Goal: Task Accomplishment & Management: Manage account settings

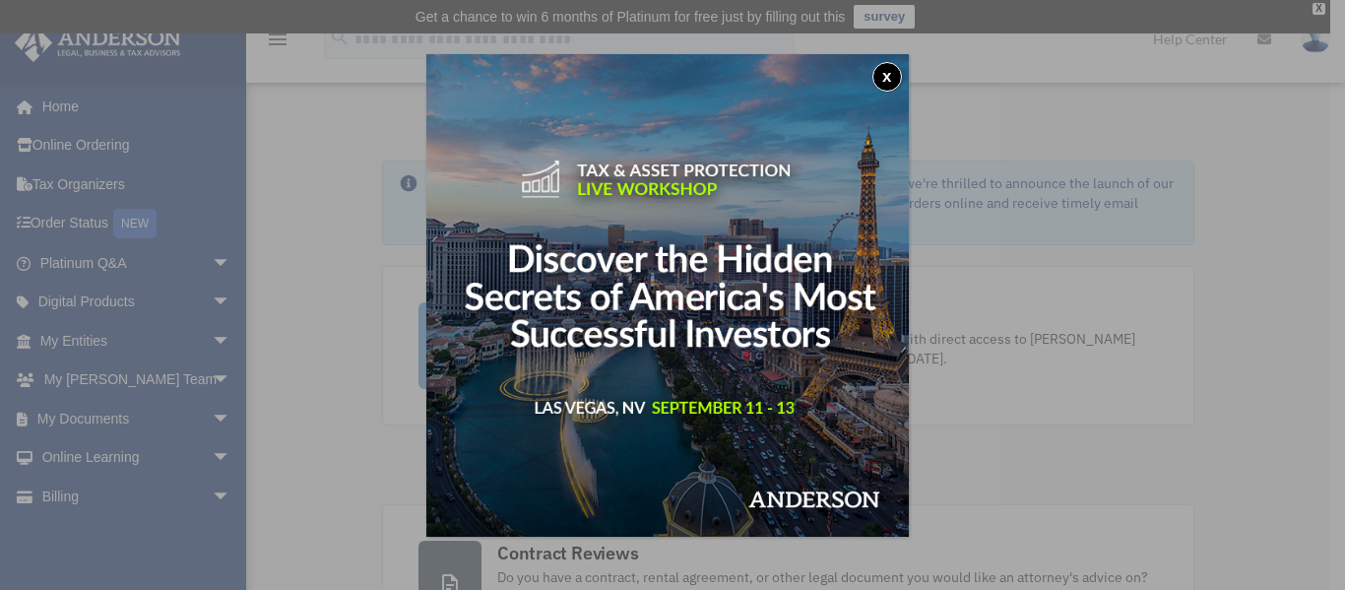
click at [902, 70] on button "x" at bounding box center [887, 77] width 30 height 30
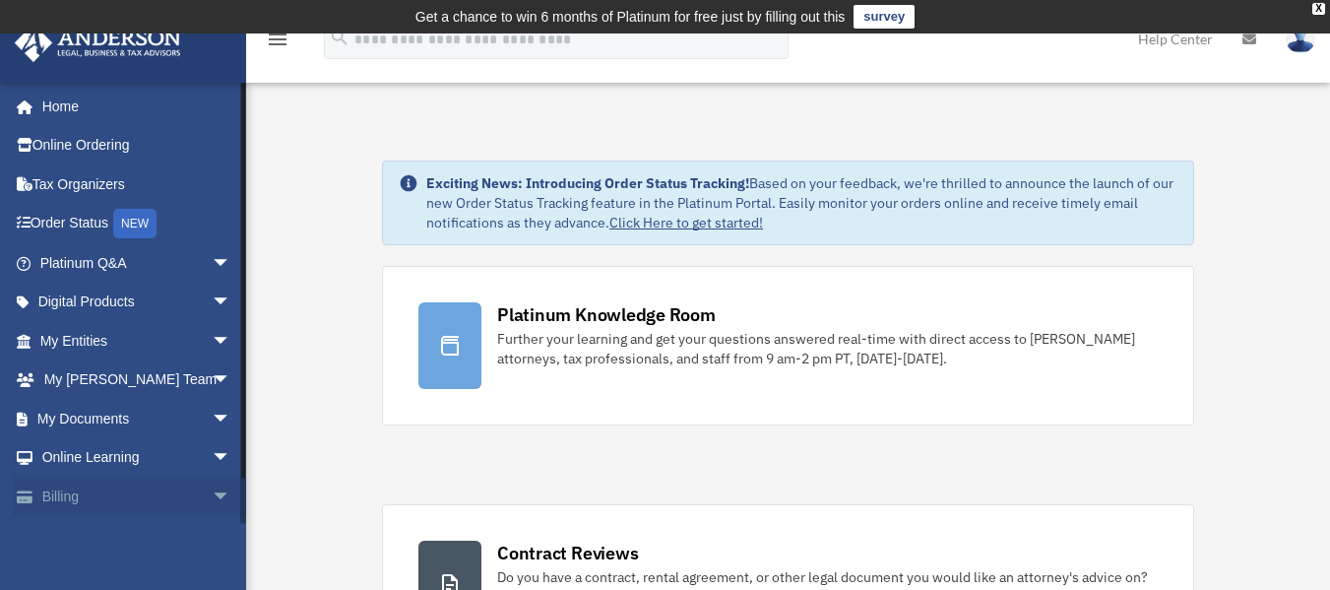
click at [212, 498] on span "arrow_drop_down" at bounding box center [231, 497] width 39 height 40
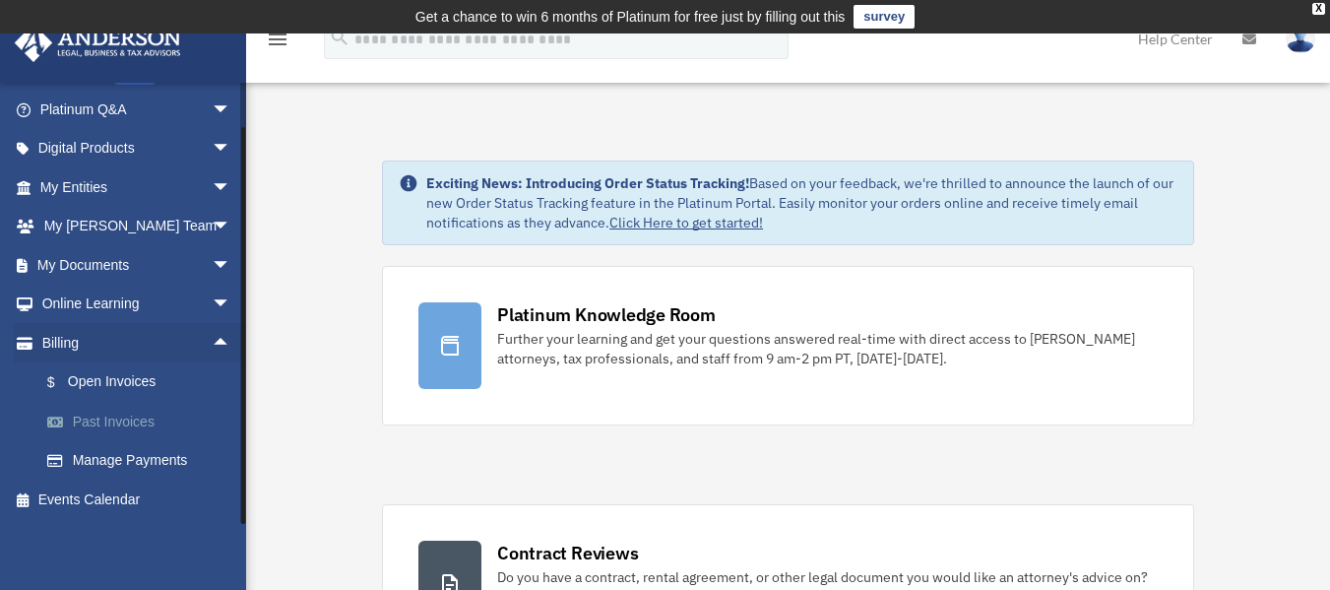
click at [110, 420] on link "Past Invoices" at bounding box center [144, 421] width 233 height 39
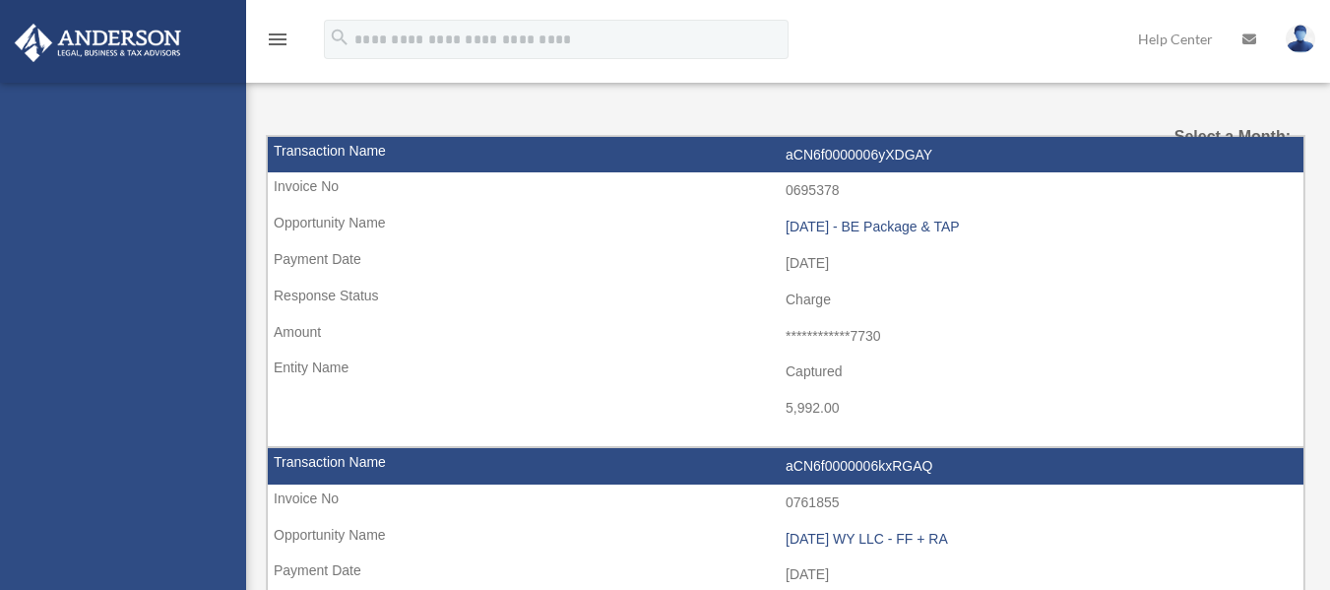
select select
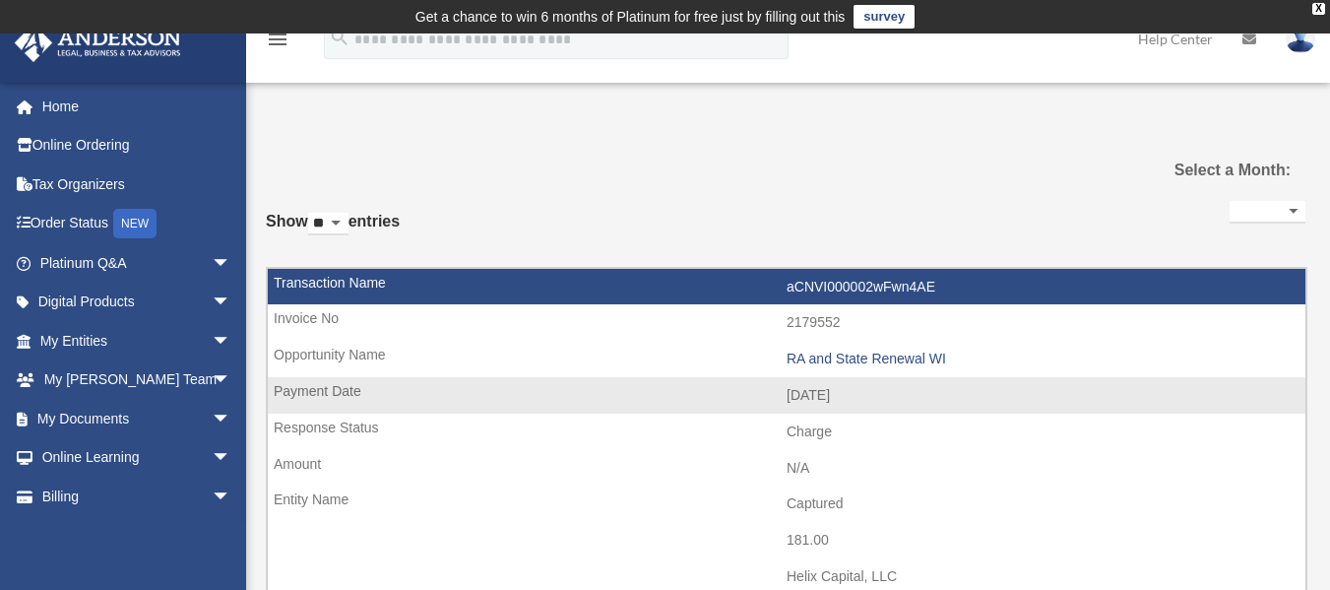
scroll to position [98, 0]
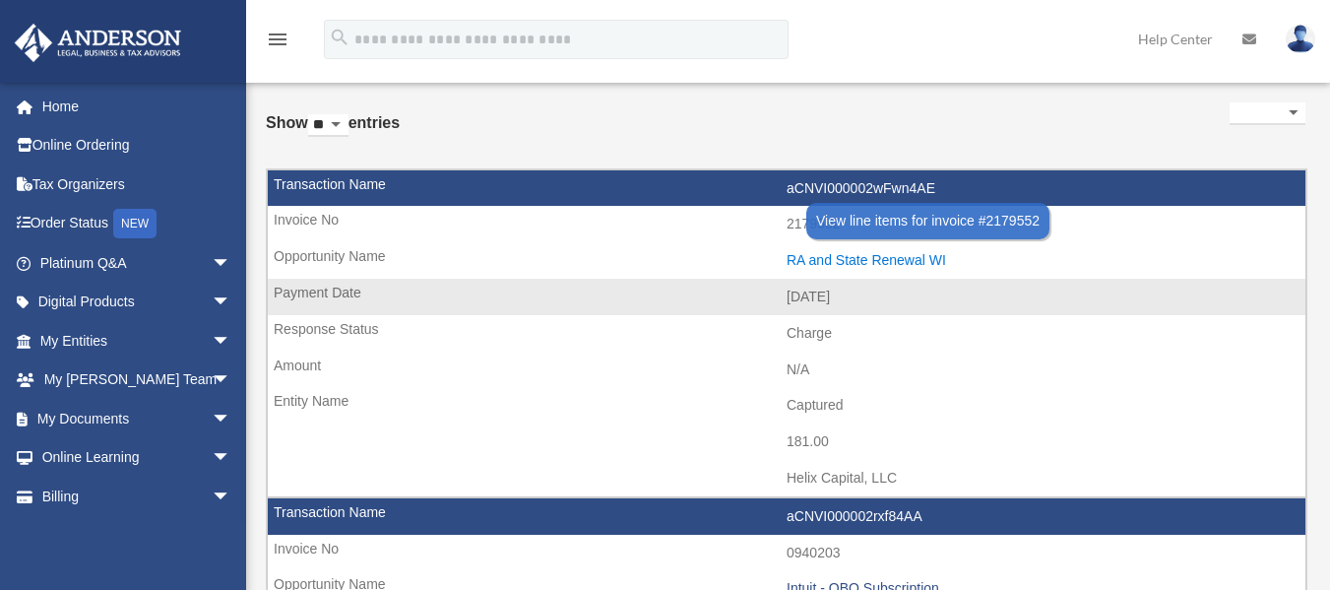
click at [823, 263] on div "RA and State Renewal WI" at bounding box center [1041, 260] width 509 height 17
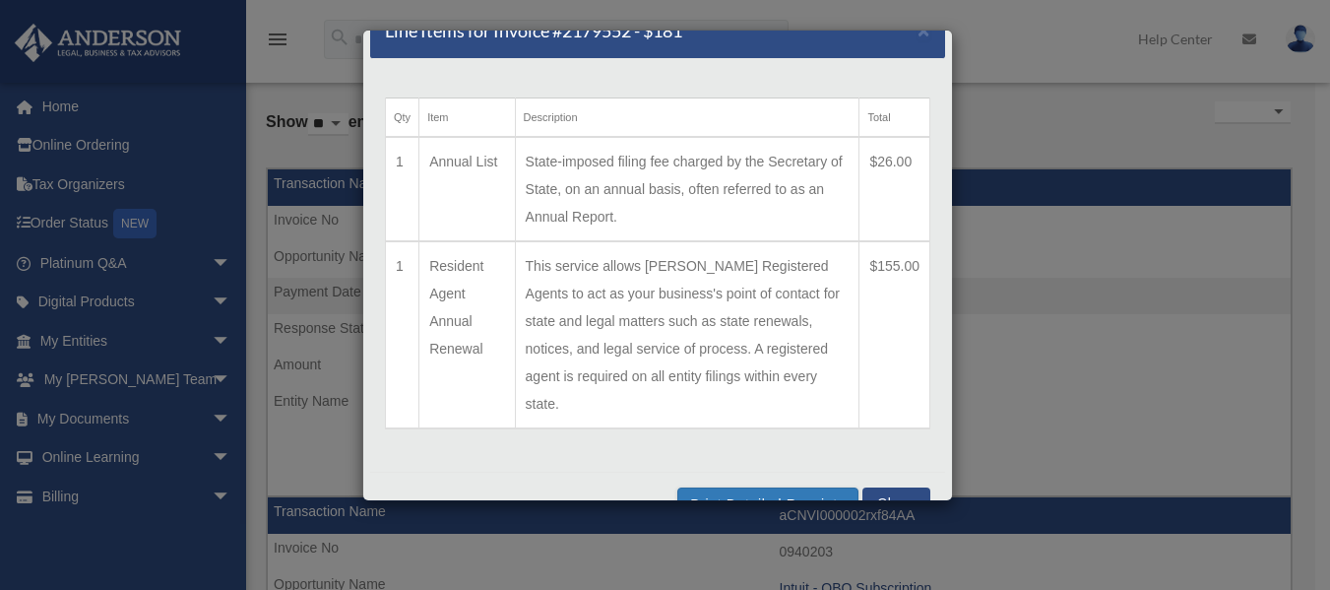
scroll to position [48, 0]
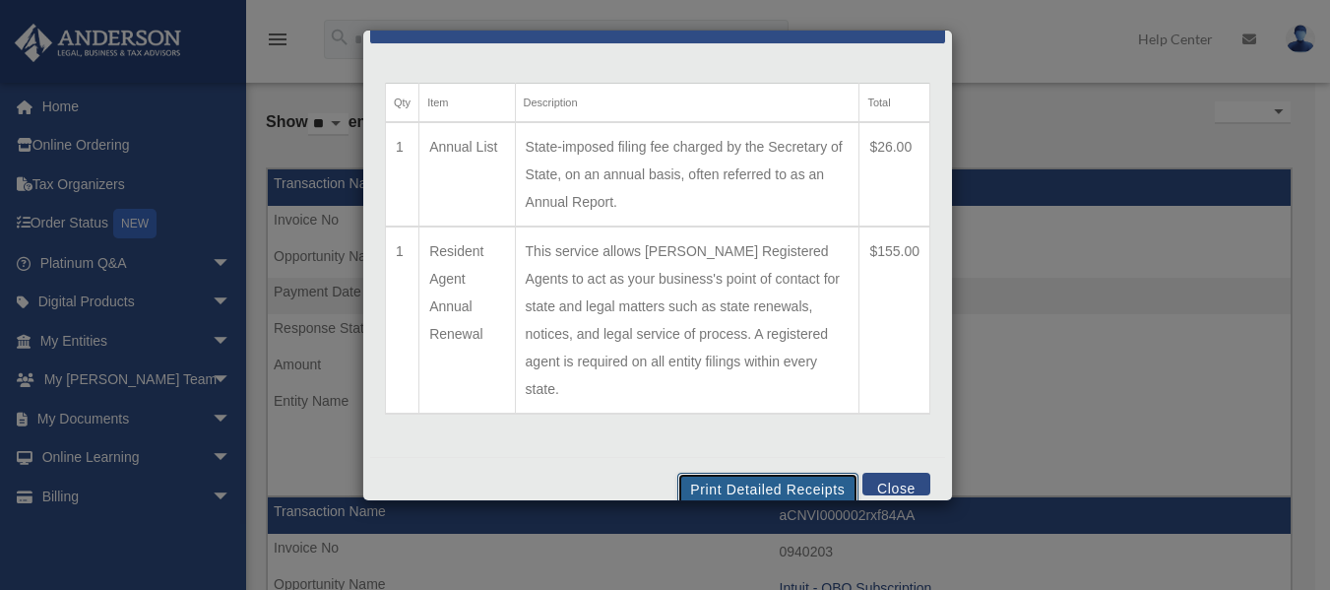
click at [756, 473] on button "Print Detailed Receipts" at bounding box center [767, 489] width 180 height 33
click at [875, 473] on button "Close" at bounding box center [897, 484] width 68 height 23
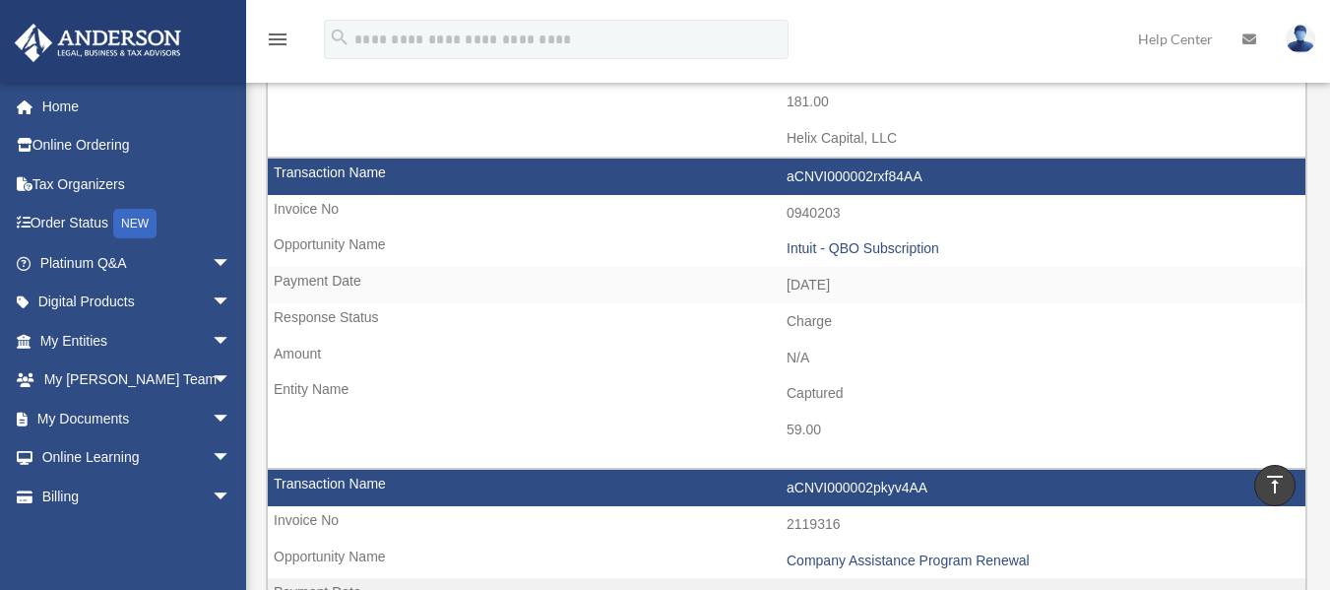
scroll to position [0, 0]
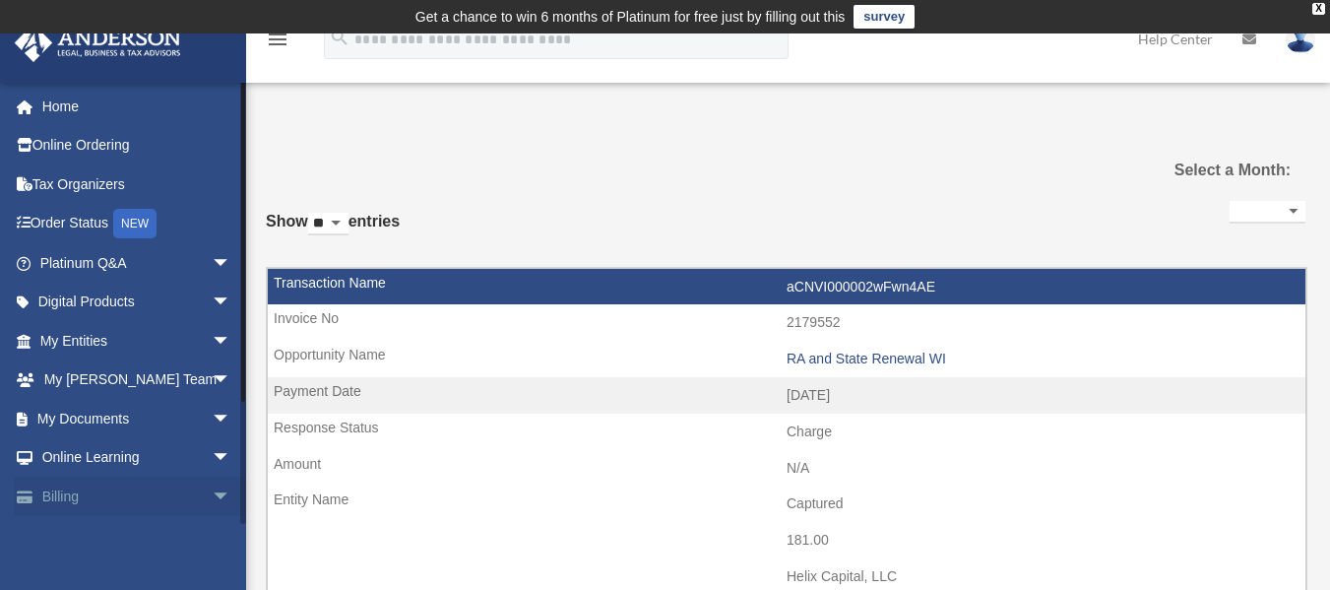
click at [212, 495] on span "arrow_drop_down" at bounding box center [231, 497] width 39 height 40
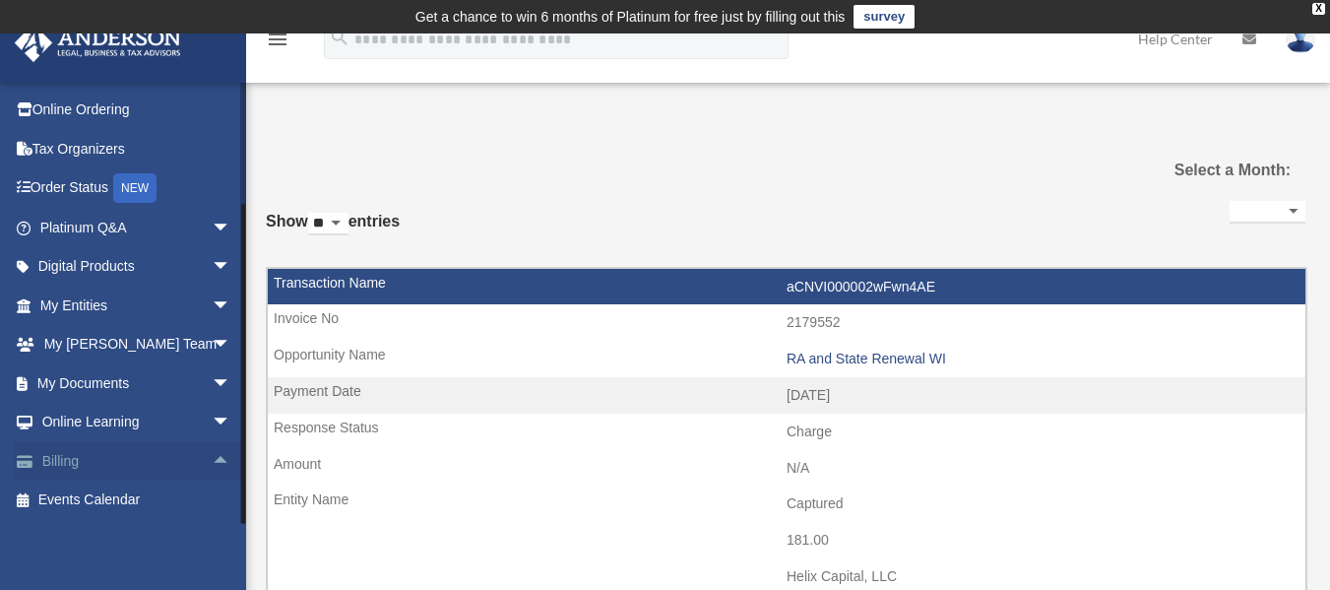
click at [212, 459] on span "arrow_drop_up" at bounding box center [231, 461] width 39 height 40
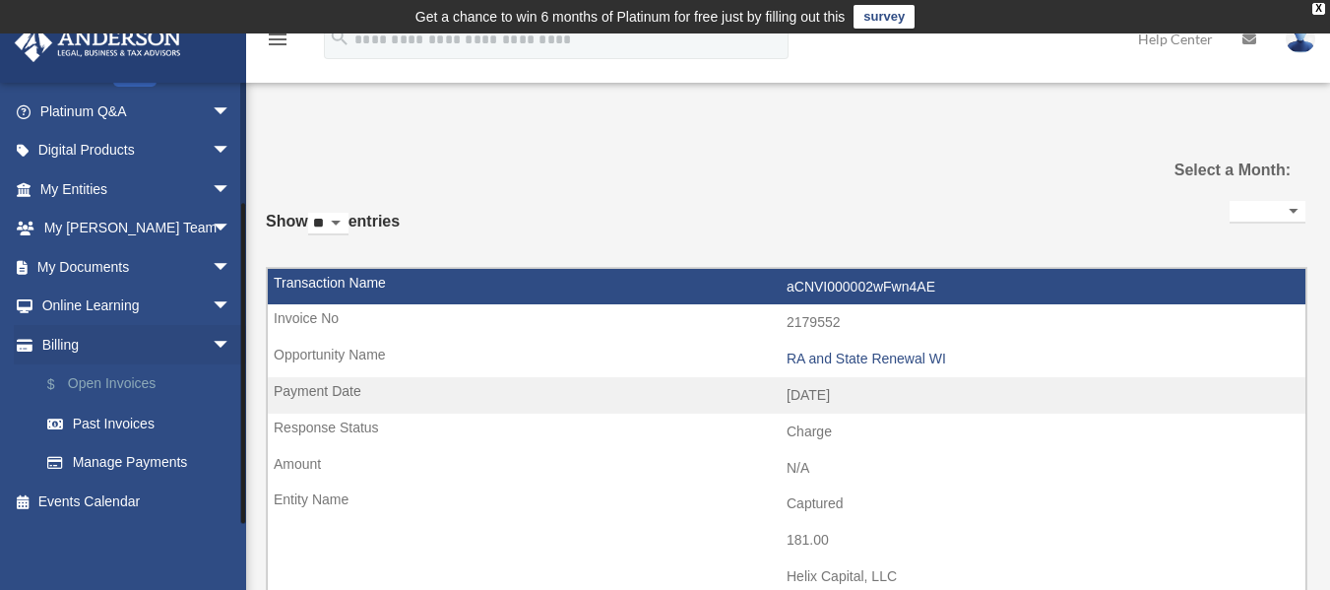
scroll to position [154, 0]
click at [115, 457] on link "Manage Payments" at bounding box center [144, 460] width 233 height 39
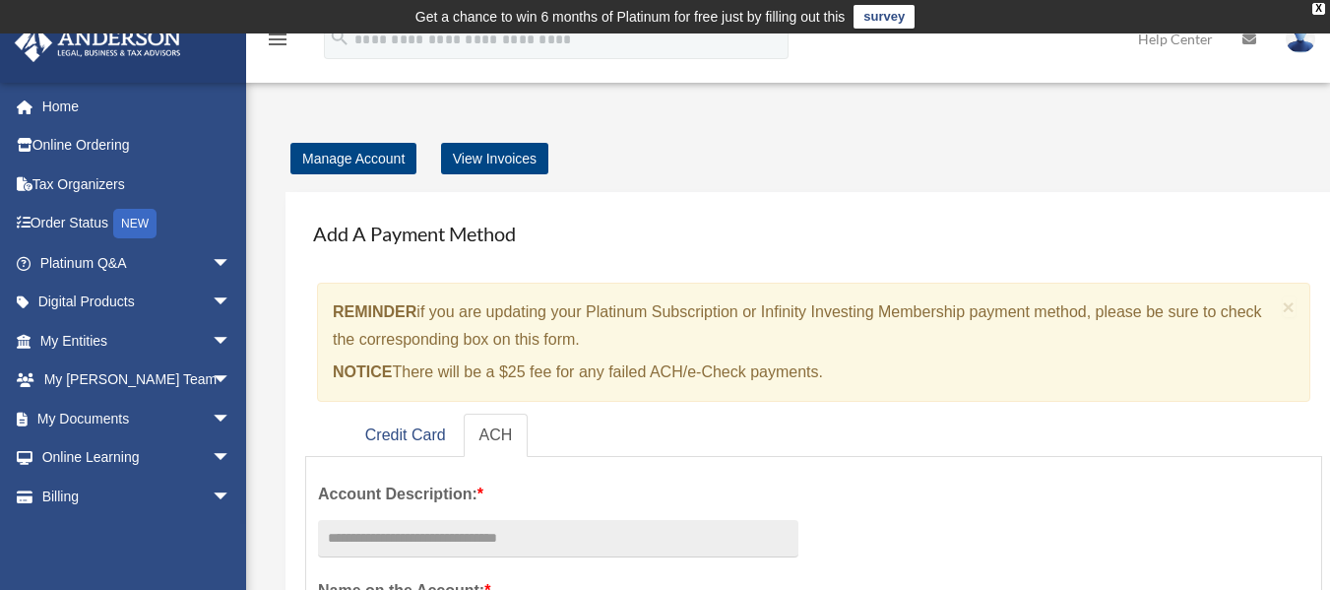
click at [1296, 40] on img at bounding box center [1301, 39] width 30 height 29
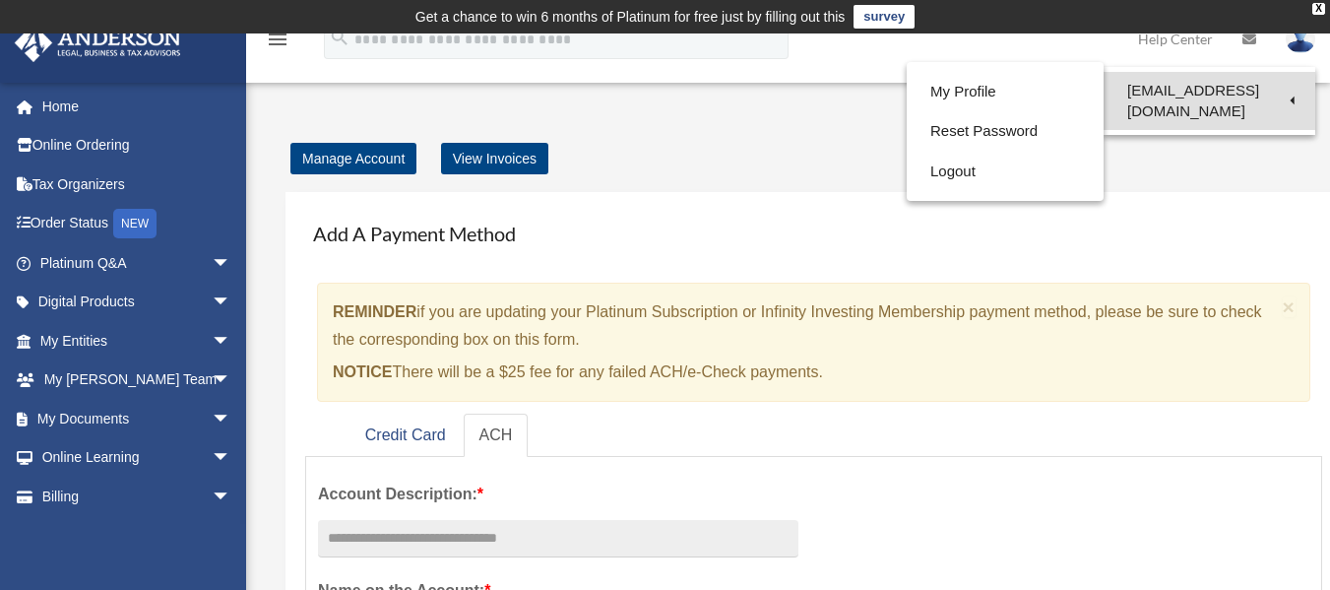
click at [1187, 91] on link "[EMAIL_ADDRESS][DOMAIN_NAME]" at bounding box center [1210, 101] width 212 height 58
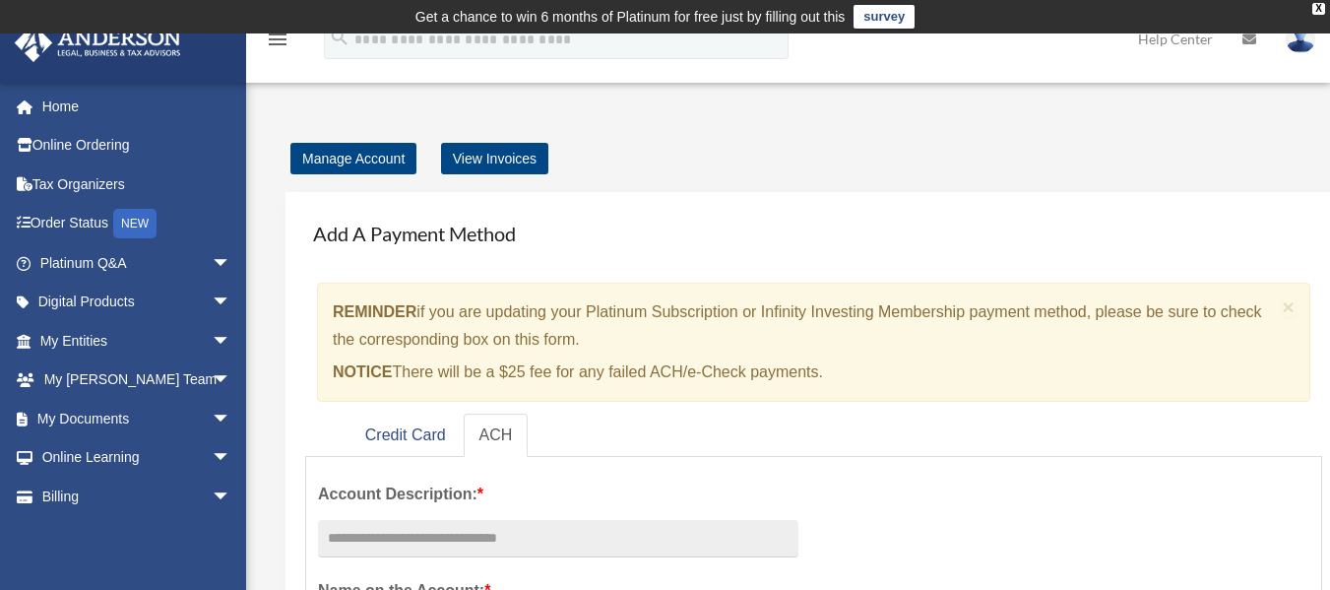
click at [1304, 47] on img at bounding box center [1301, 39] width 30 height 29
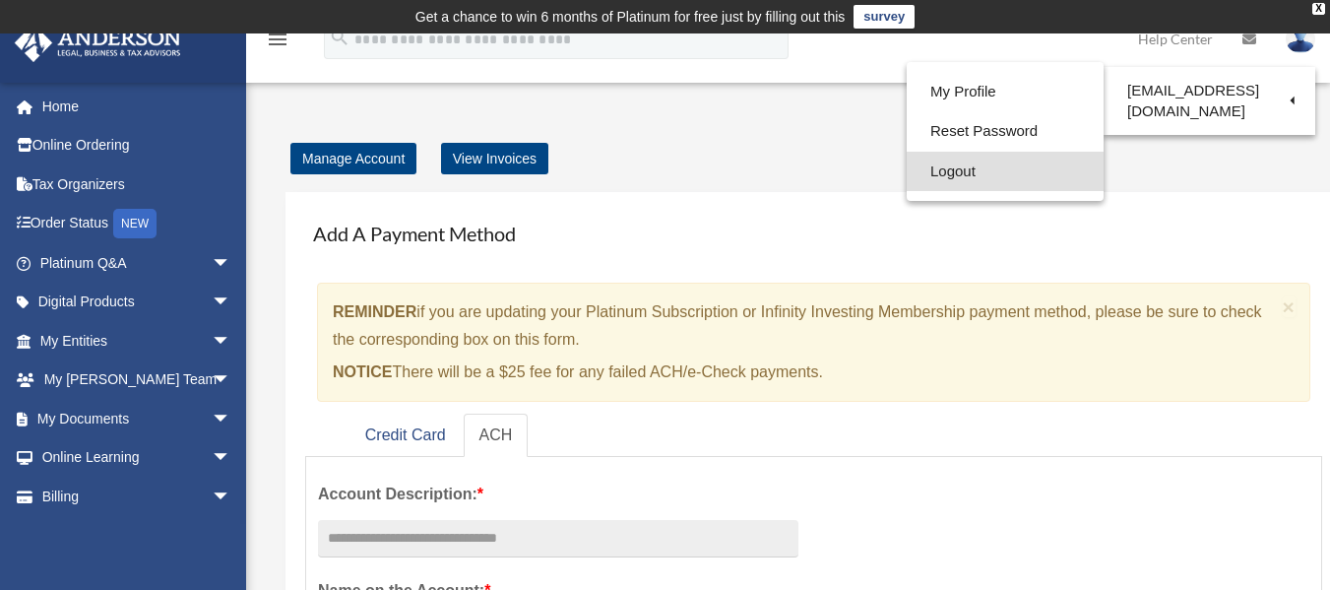
click at [972, 164] on link "Logout" at bounding box center [1005, 172] width 197 height 40
